Goal: Transaction & Acquisition: Purchase product/service

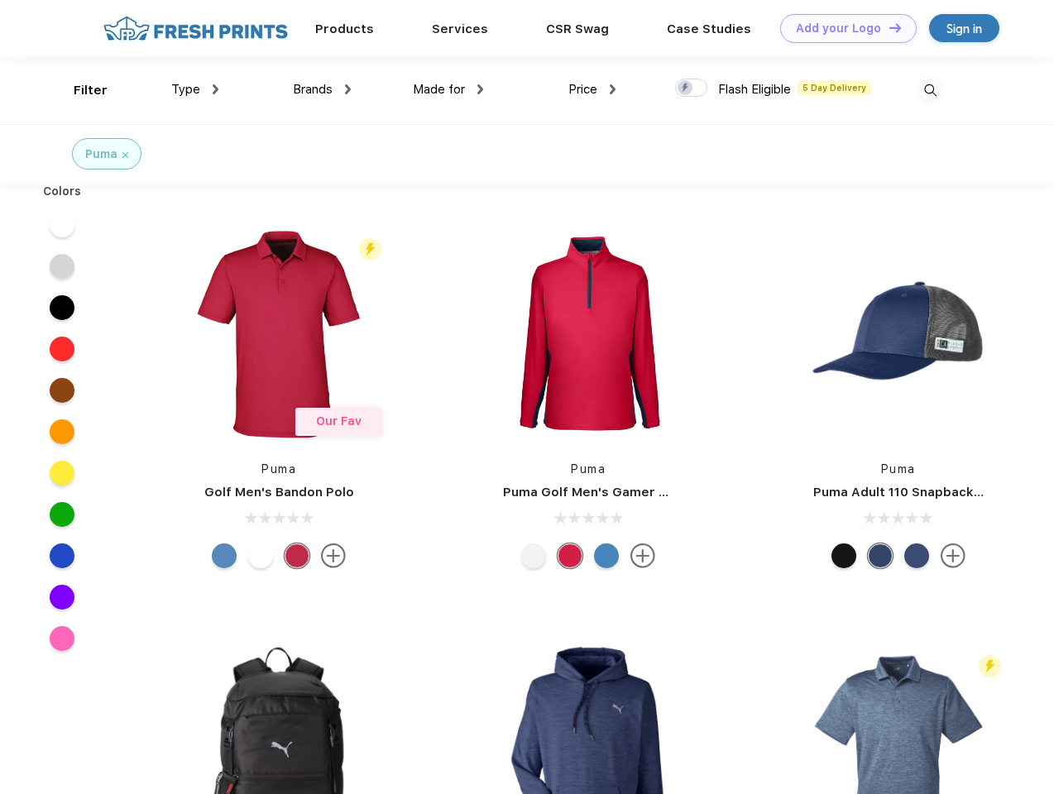
click at [842, 28] on link "Add your Logo Design Tool" at bounding box center [848, 28] width 137 height 29
click at [0, 0] on div "Design Tool" at bounding box center [0, 0] width 0 height 0
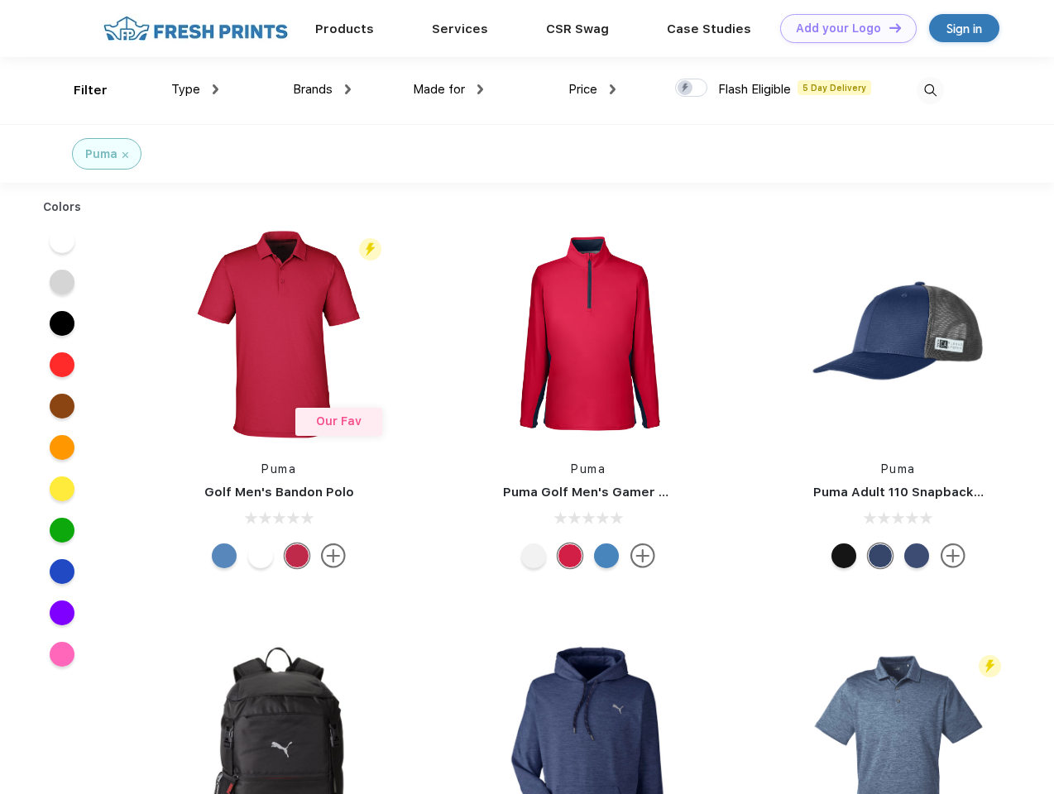
click at [888, 27] on link "Add your Logo Design Tool" at bounding box center [848, 28] width 137 height 29
click at [79, 90] on div "Filter" at bounding box center [91, 90] width 34 height 19
click at [195, 89] on span "Type" at bounding box center [185, 89] width 29 height 15
click at [322, 89] on span "Brands" at bounding box center [313, 89] width 40 height 15
click at [448, 89] on span "Made for" at bounding box center [439, 89] width 52 height 15
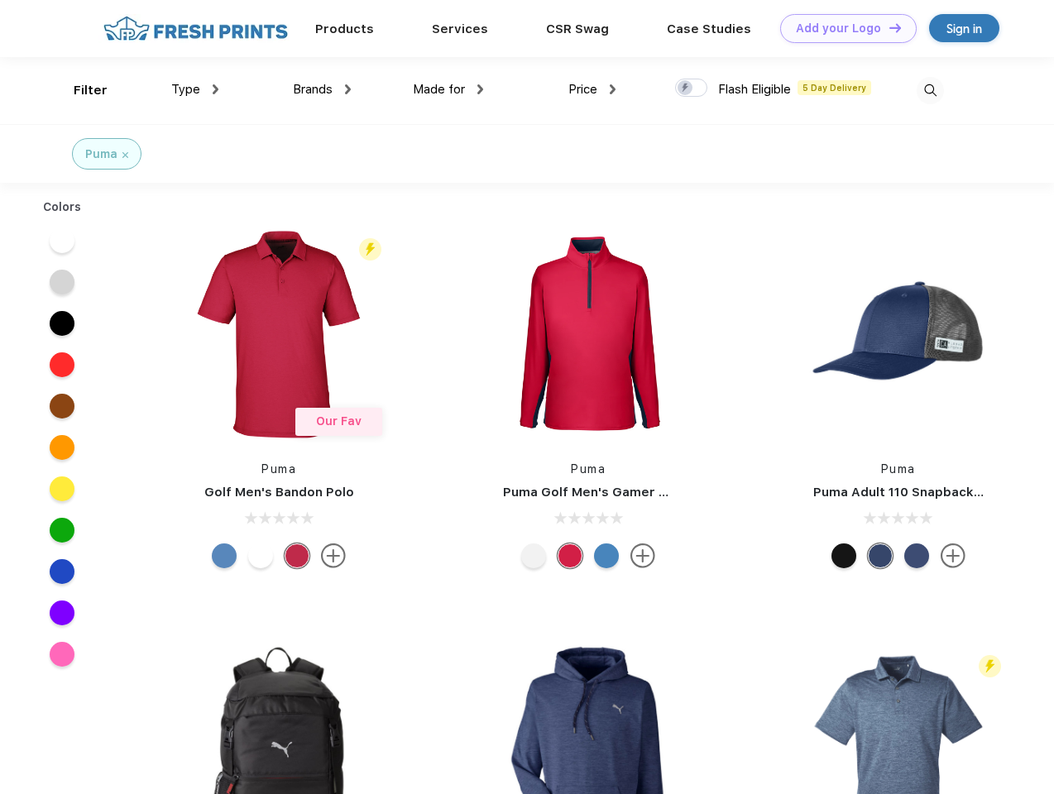
click at [592, 89] on span "Price" at bounding box center [582, 89] width 29 height 15
click at [692, 89] on div at bounding box center [691, 88] width 32 height 18
click at [686, 89] on input "checkbox" at bounding box center [680, 83] width 11 height 11
click at [930, 90] on img at bounding box center [930, 90] width 27 height 27
